Goal: Task Accomplishment & Management: Manage account settings

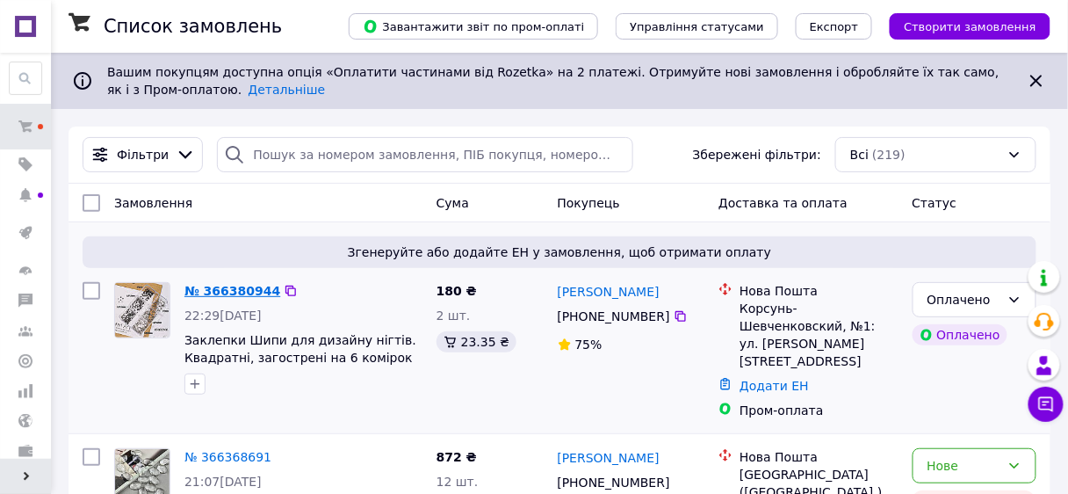
click at [240, 291] on link "№ 366380944" at bounding box center [232, 291] width 96 height 14
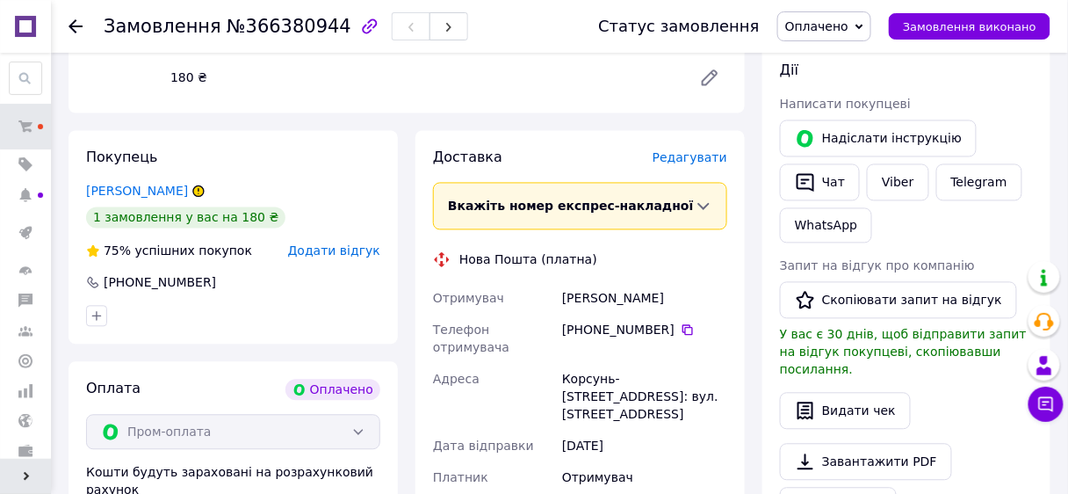
scroll to position [843, 0]
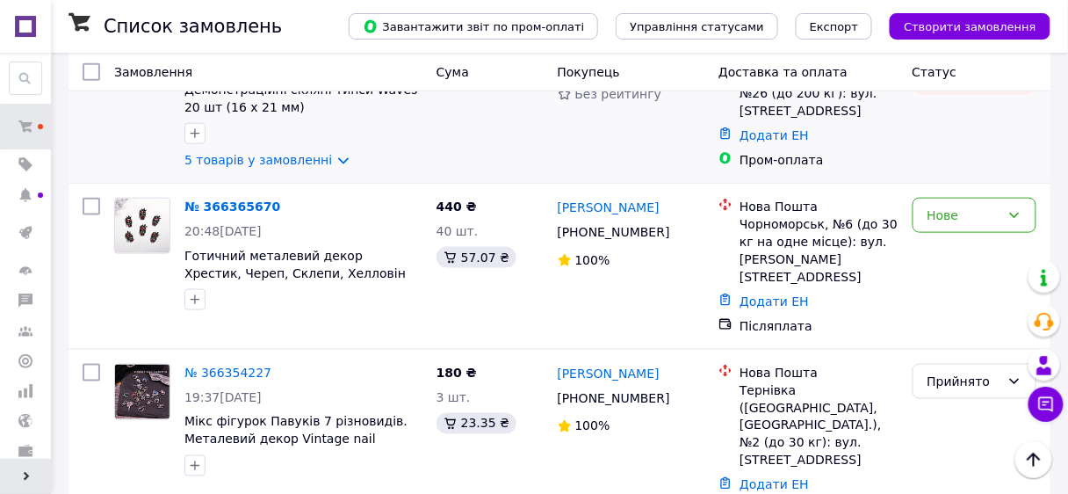
scroll to position [422, 0]
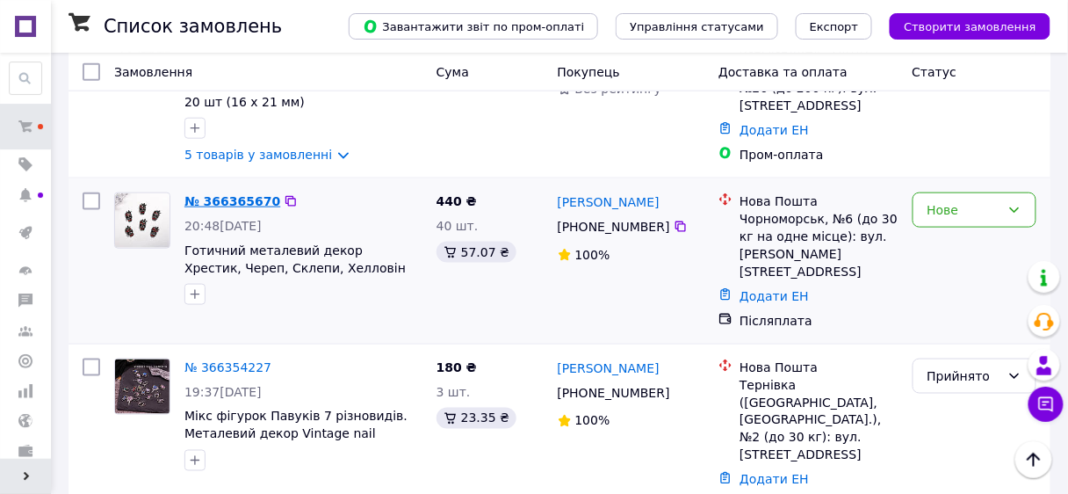
click at [216, 194] on link "№ 366365670" at bounding box center [232, 201] width 96 height 14
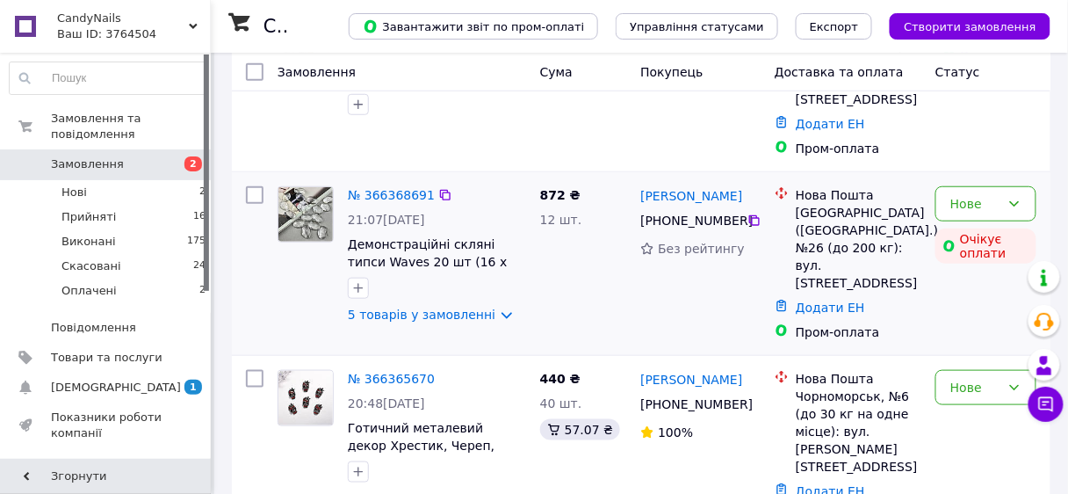
scroll to position [281, 0]
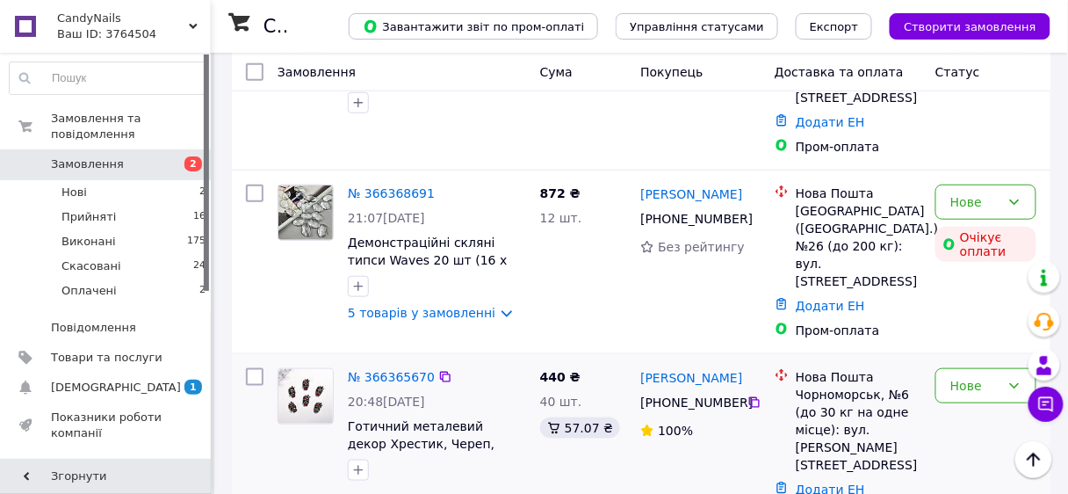
click at [299, 369] on img at bounding box center [305, 396] width 54 height 54
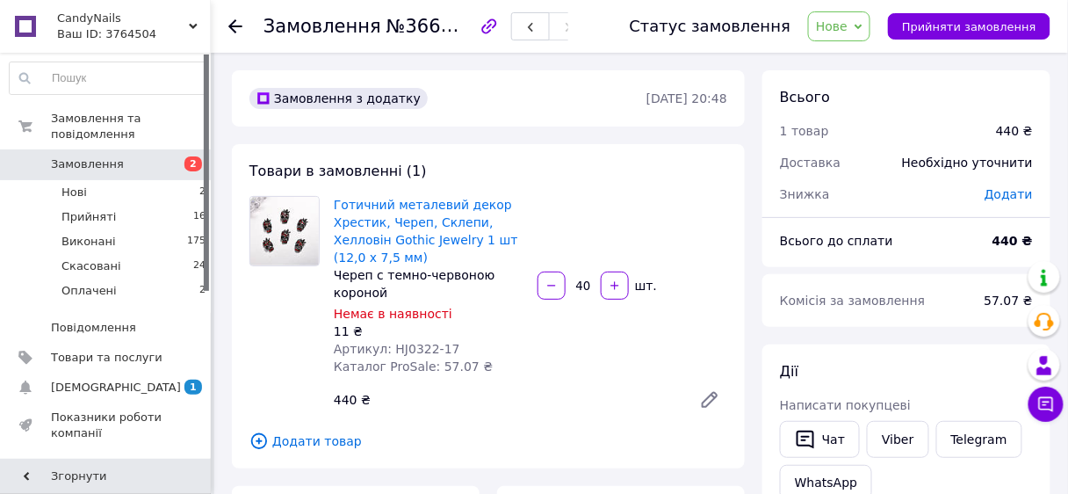
click at [289, 226] on img at bounding box center [284, 231] width 68 height 68
click at [415, 218] on link "Готичний металевий декор Хрестик, Череп, Склепи, Хелловін Gothic Jewelry 1 шт (…" at bounding box center [426, 231] width 184 height 67
click at [142, 156] on span "Замовлення" at bounding box center [107, 164] width 112 height 16
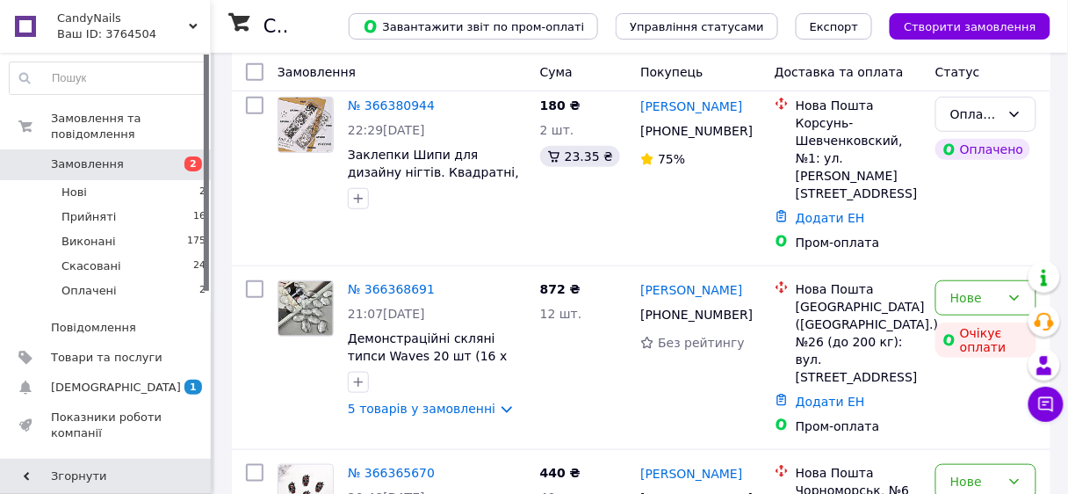
scroll to position [351, 0]
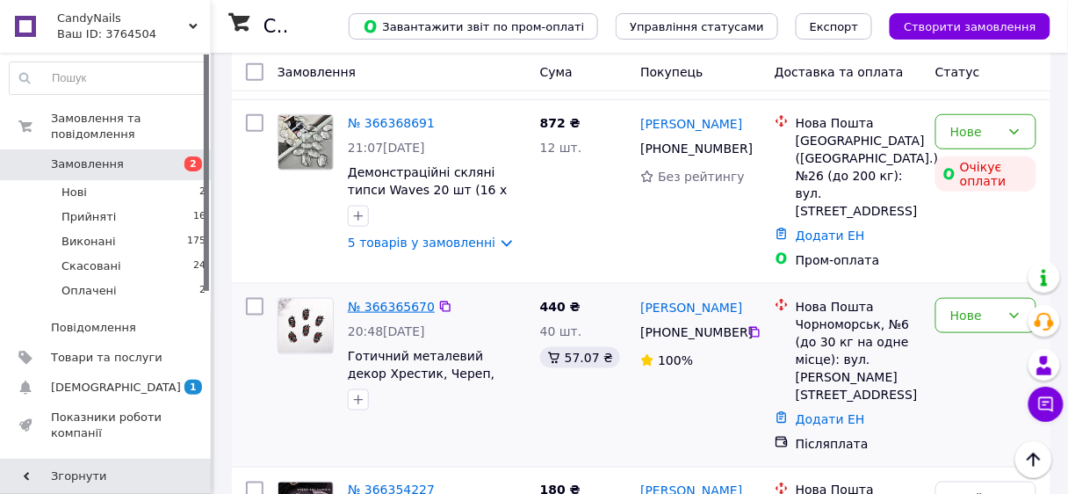
click at [422, 299] on link "№ 366365670" at bounding box center [391, 306] width 87 height 14
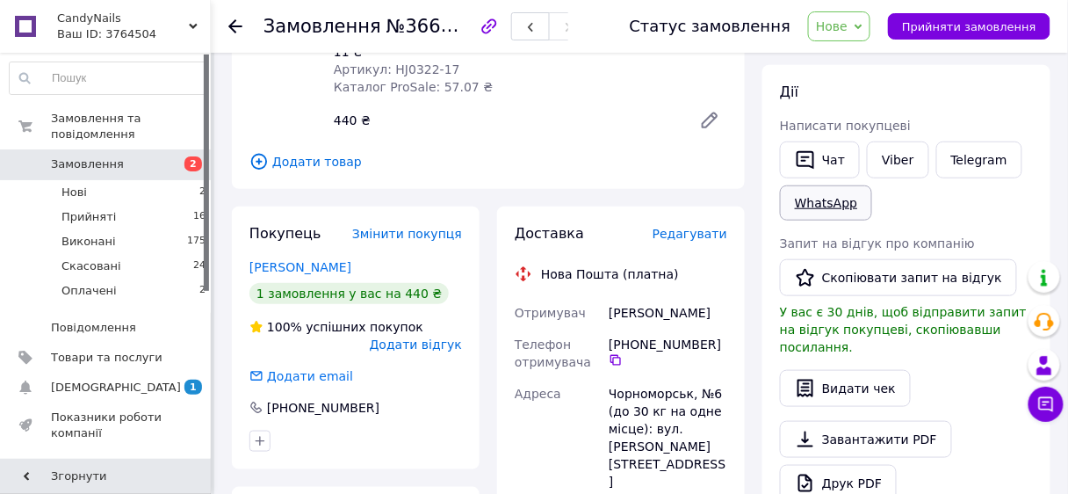
scroll to position [211, 0]
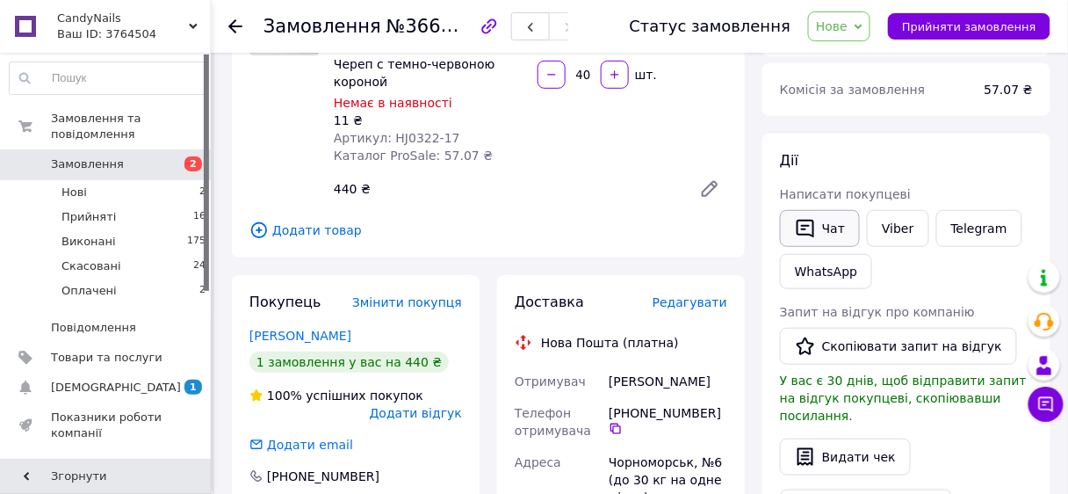
click at [831, 237] on button "Чат" at bounding box center [820, 228] width 80 height 37
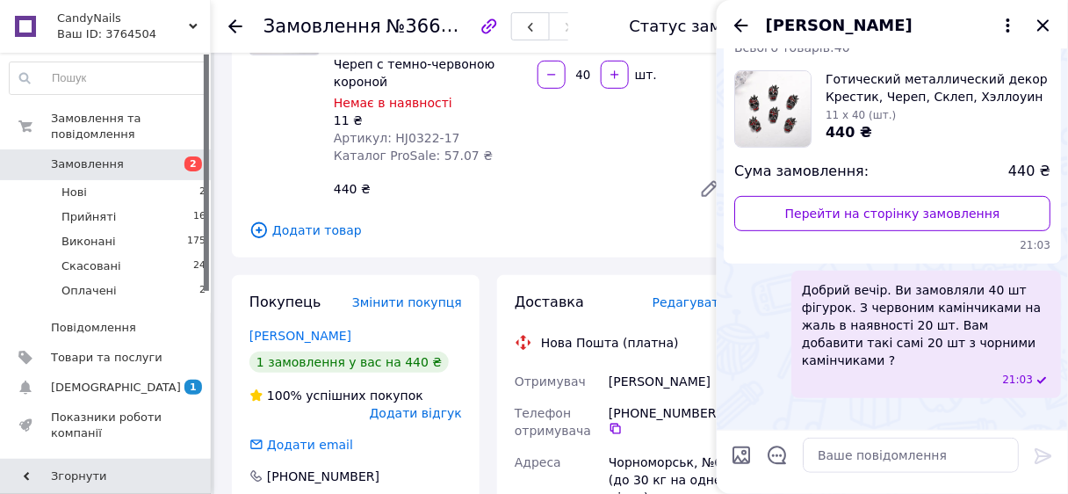
scroll to position [317, 0]
drag, startPoint x: 891, startPoint y: 88, endPoint x: 948, endPoint y: 97, distance: 56.9
click at [948, 281] on span "Добрий вечір. Ви замовляли 40 шт фігурок. З червоним камінчиками на жаль в наяв…" at bounding box center [926, 325] width 249 height 88
click at [1008, 25] on icon at bounding box center [1008, 25] width 4 height 14
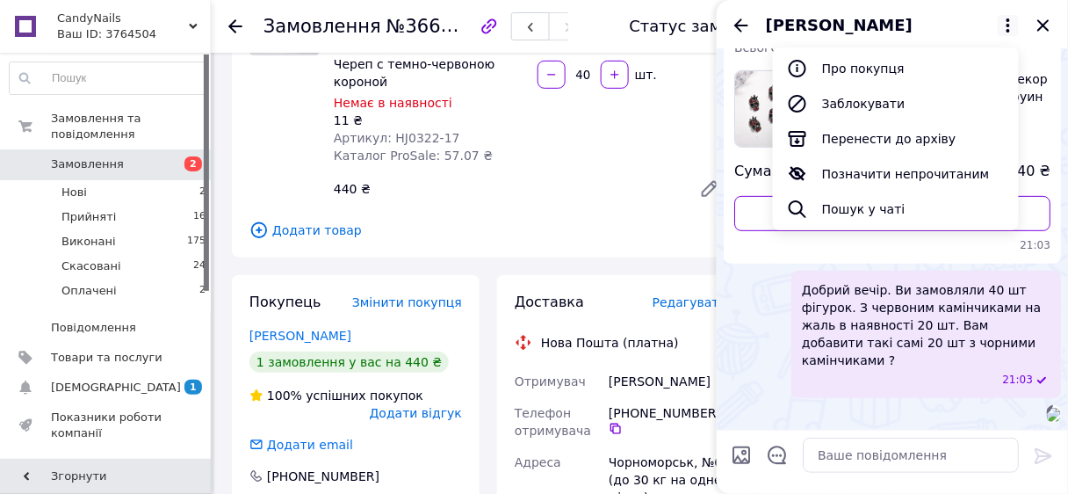
scroll to position [247, 0]
click at [832, 454] on textarea at bounding box center [911, 454] width 216 height 35
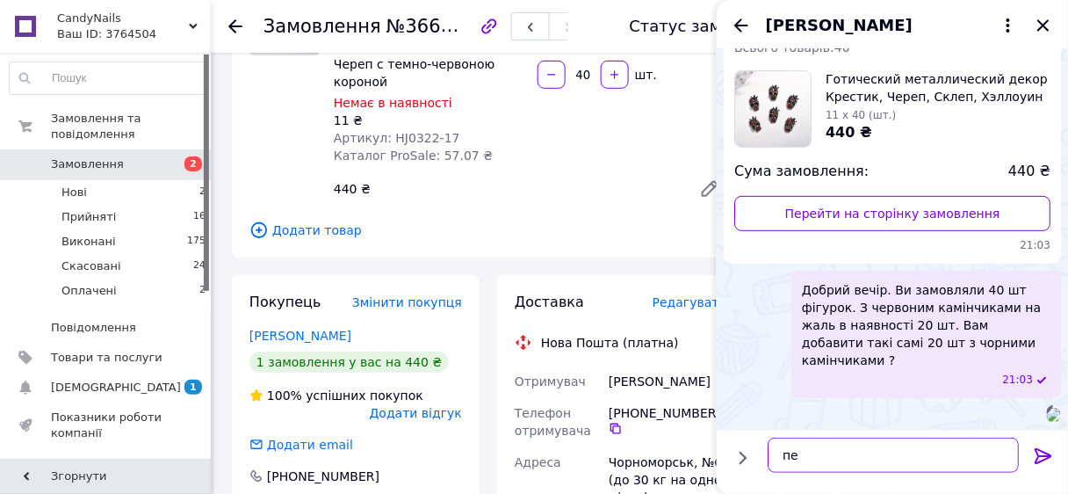
type textarea "п"
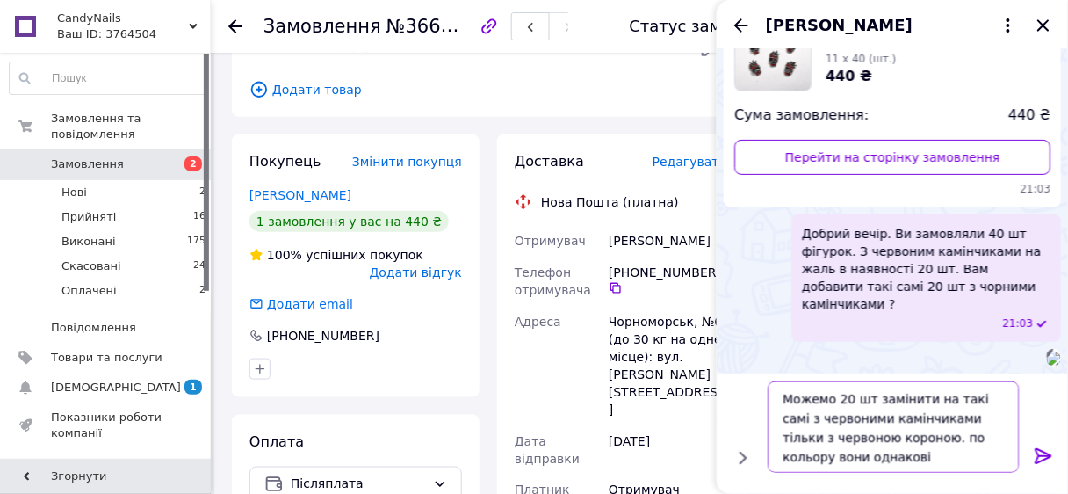
scroll to position [373, 0]
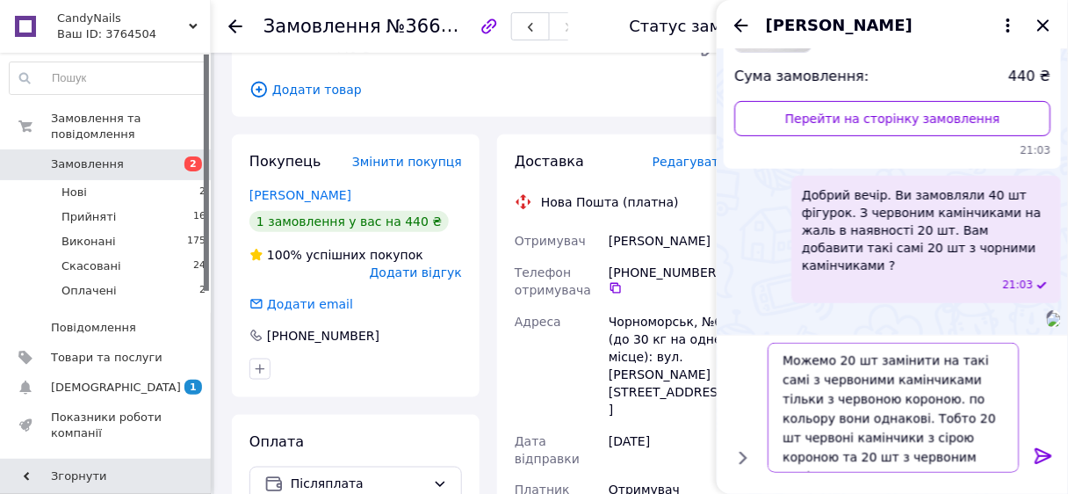
click at [943, 439] on textarea "Можемо 20 шт замінити на такі самі з червоними камінчиками тільки з червоною ко…" at bounding box center [893, 407] width 251 height 130
click at [932, 463] on textarea "Можемо 20 шт замінити на такі самі з червоними камінчиками тільки з червоною ко…" at bounding box center [893, 407] width 251 height 130
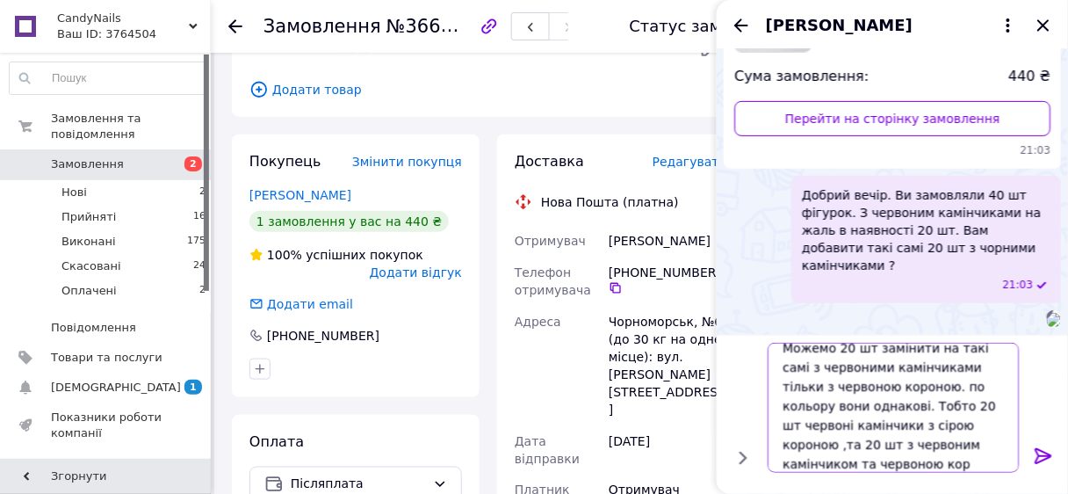
scroll to position [1, 0]
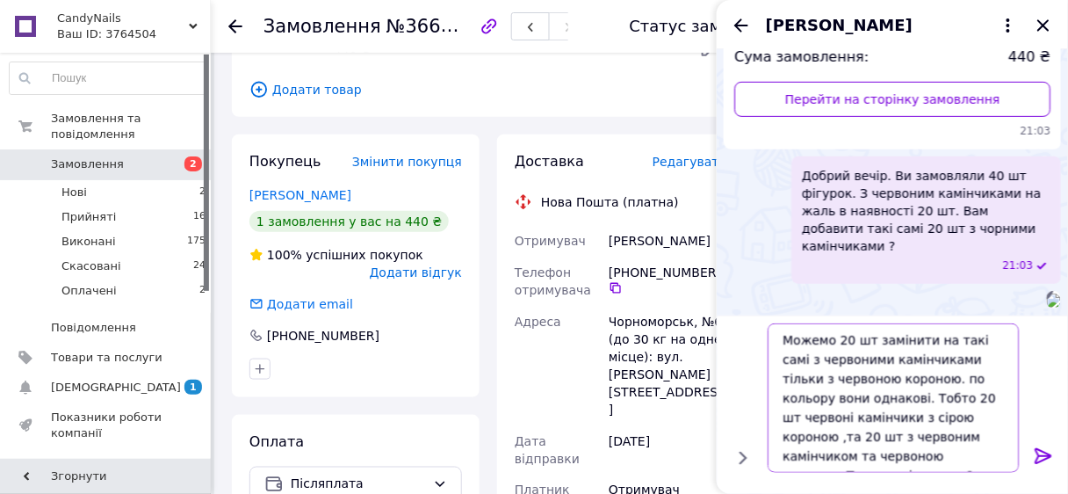
drag, startPoint x: 840, startPoint y: 457, endPoint x: 950, endPoint y: 458, distance: 110.7
click at [950, 458] on textarea "Можемо 20 шт замінити на такі самі з червоними камінчиками тільки з червоною ко…" at bounding box center [893, 397] width 251 height 149
type textarea "Можемо 20 шт замінити на такі самі з червоними камінчиками тільки з червоною ко…"
click at [1047, 451] on icon at bounding box center [1043, 455] width 21 height 21
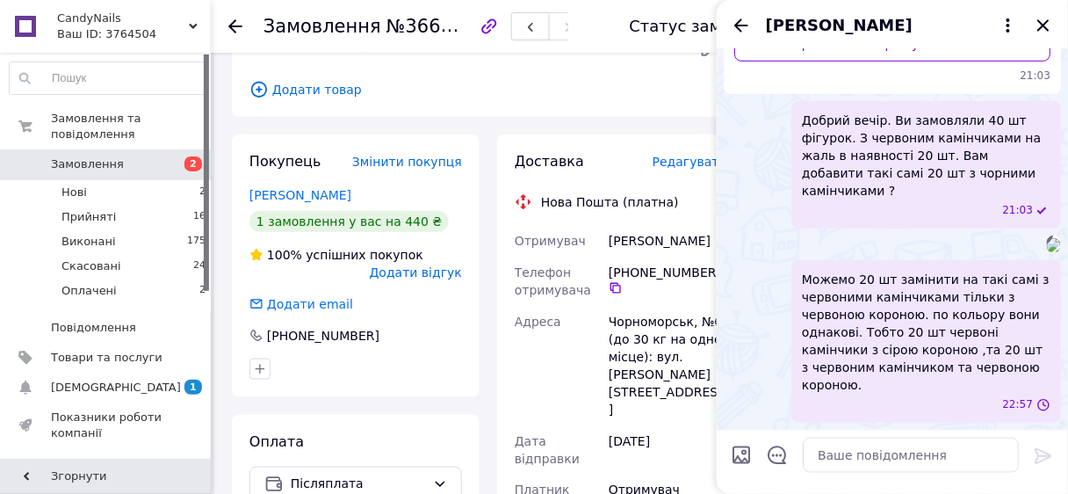
scroll to position [469, 0]
click at [85, 379] on span "[DEMOGRAPHIC_DATA]" at bounding box center [116, 387] width 130 height 16
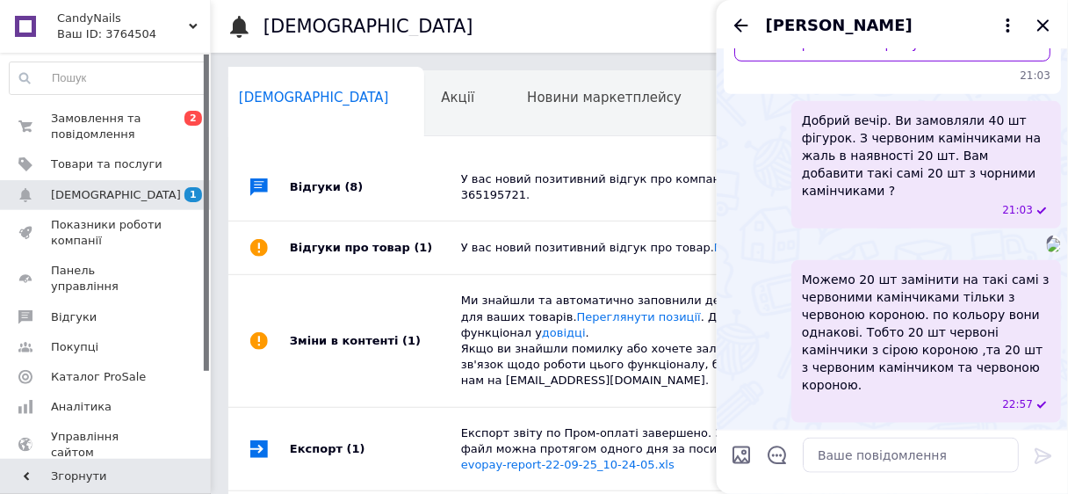
scroll to position [0, 9]
click at [715, 83] on div "Каталог ProSale 1" at bounding box center [796, 104] width 162 height 67
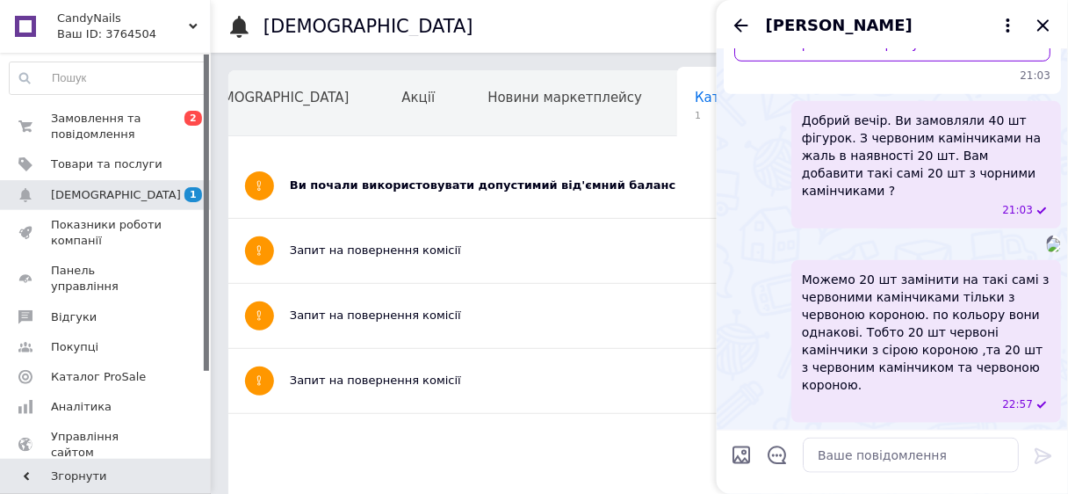
click at [461, 190] on div "Ви почали використовувати допустимий від'ємний баланс" at bounding box center [573, 185] width 567 height 16
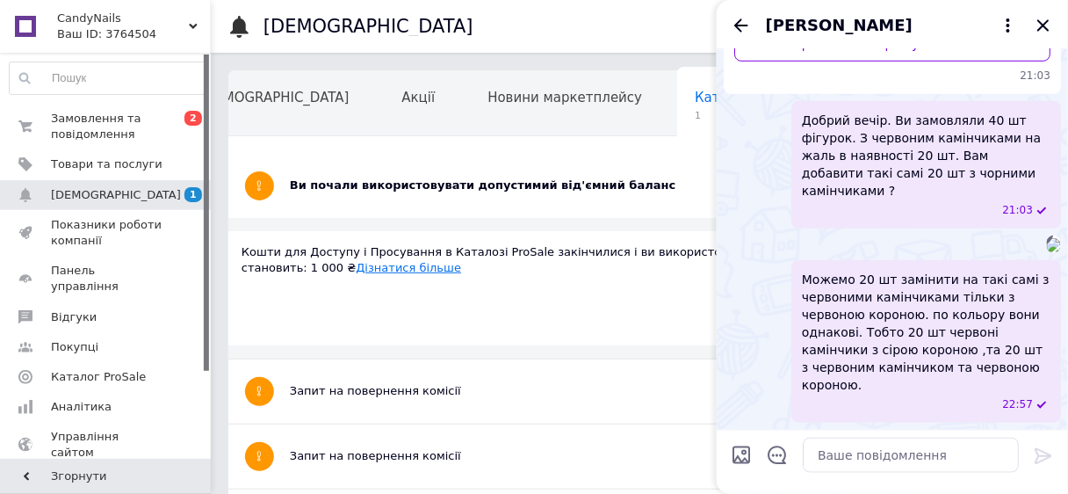
click at [356, 267] on link "Дізнатися більше" at bounding box center [408, 267] width 105 height 13
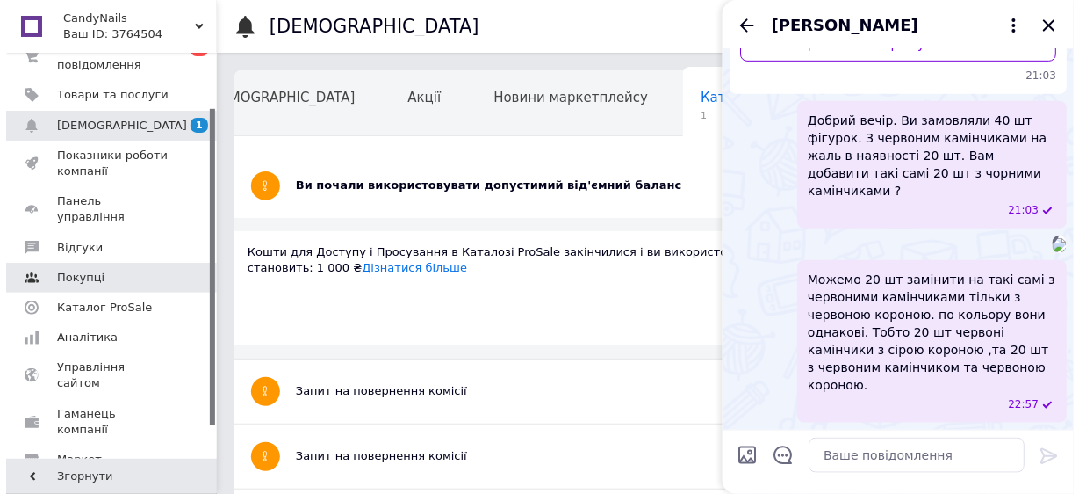
scroll to position [70, 0]
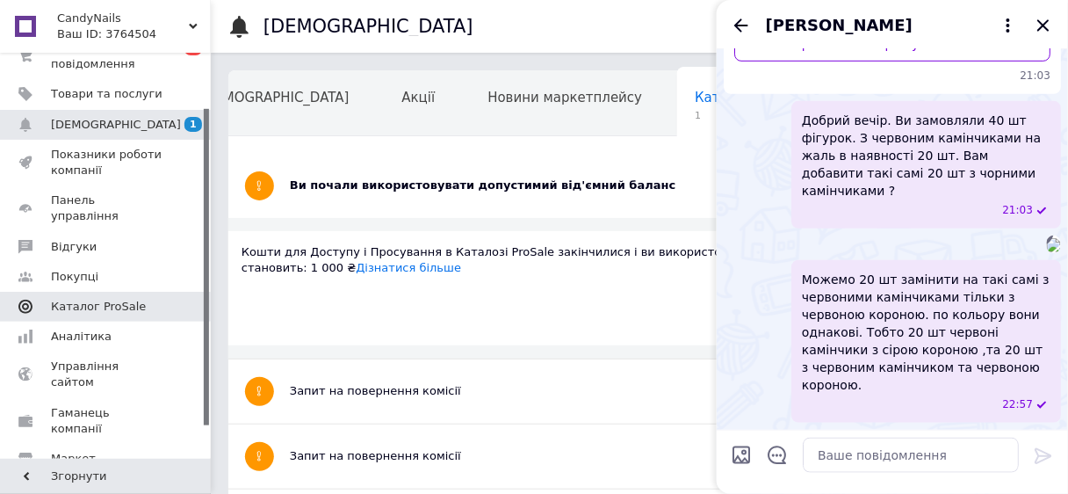
click at [92, 299] on span "Каталог ProSale" at bounding box center [98, 307] width 95 height 16
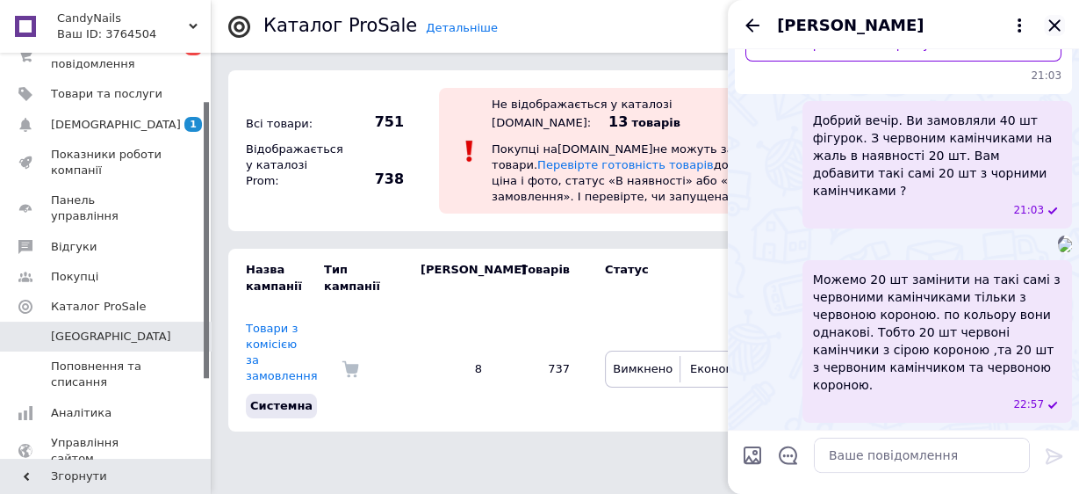
click at [1057, 30] on icon "Закрити" at bounding box center [1054, 25] width 21 height 21
